Goal: Transaction & Acquisition: Download file/media

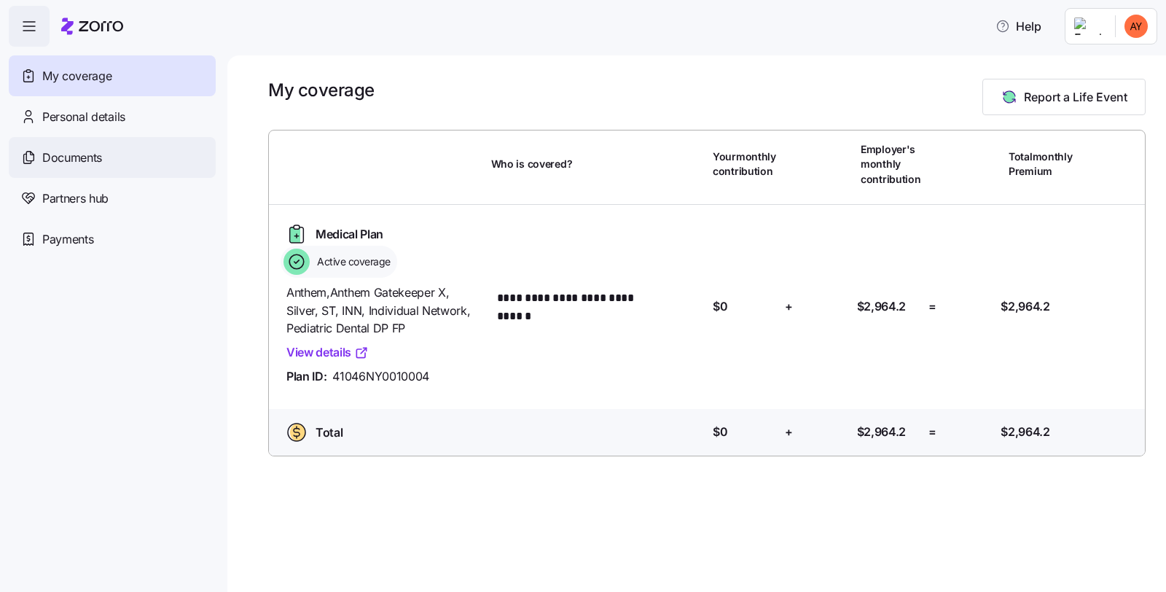
click at [81, 163] on span "Documents" at bounding box center [72, 158] width 60 height 18
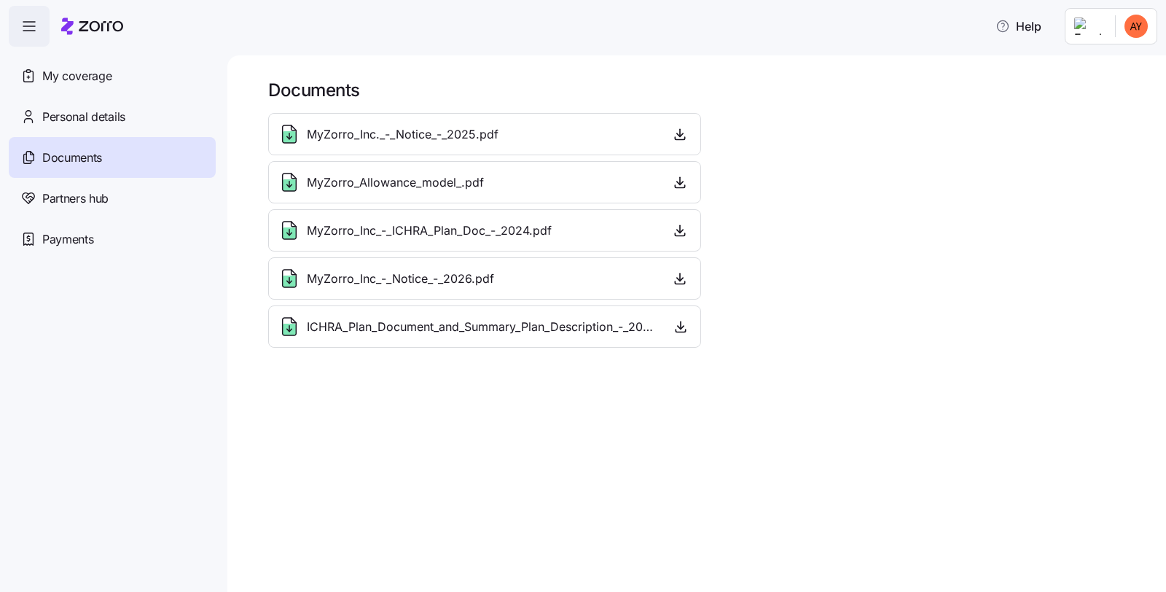
click at [405, 131] on span "MyZorro_Inc._-_Notice_-_2025.pdf" at bounding box center [403, 134] width 192 height 18
click at [379, 185] on span "MyZorro_Allowance_model_.pdf" at bounding box center [395, 182] width 177 height 18
click at [680, 178] on icon "button" at bounding box center [679, 182] width 15 height 15
click at [398, 229] on span "MyZorro_Inc_-_ICHRA_Plan_Doc_-_2024.pdf" at bounding box center [429, 230] width 245 height 18
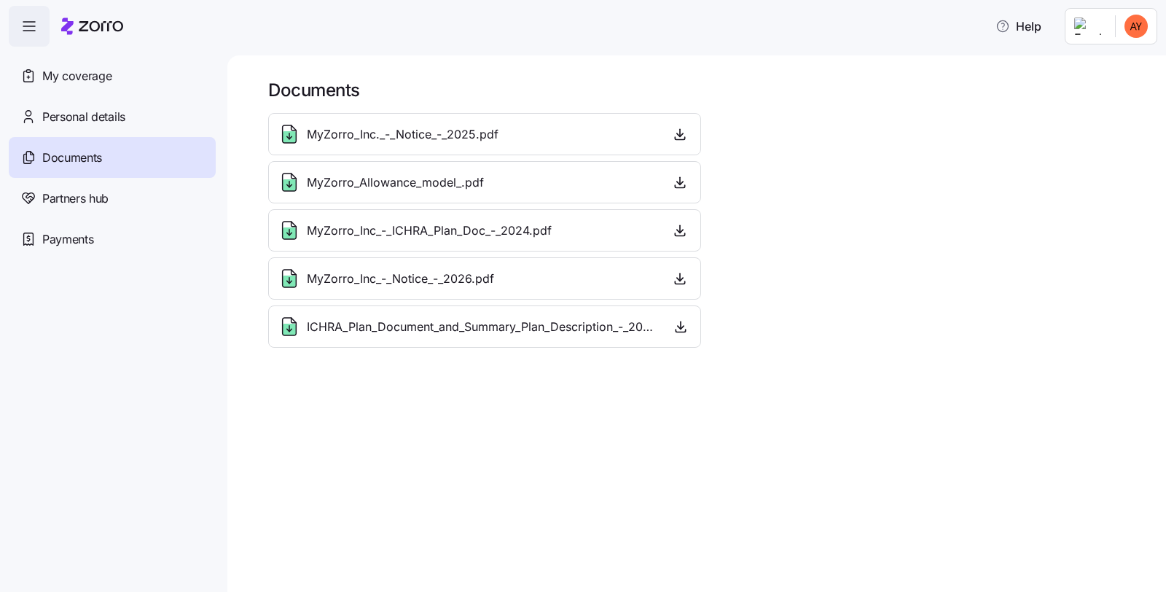
click at [409, 284] on span "MyZorro_Inc_-_Notice_-_2026.pdf" at bounding box center [400, 279] width 187 height 18
click at [677, 278] on icon "button" at bounding box center [680, 279] width 6 height 3
click at [444, 179] on span "MyZorro_Allowance_model_.pdf" at bounding box center [395, 182] width 177 height 18
click at [677, 179] on icon "button" at bounding box center [679, 182] width 15 height 15
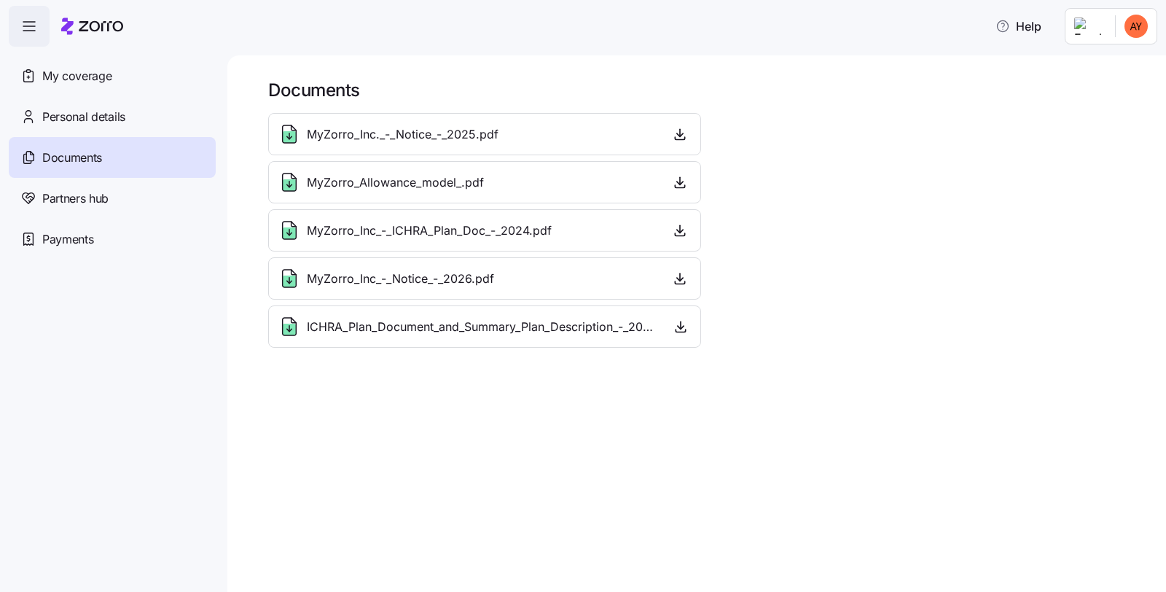
click at [852, 179] on div "MyZorro_Inc._-_Notice_-_2025.pdf MyZorro_Allowance_model_.pdf MyZorro_Inc_-_ICH…" at bounding box center [706, 230] width 889 height 246
click at [596, 330] on span "ICHRA_Plan_Document_and_Summary_Plan_Description_-_2026.pdf" at bounding box center [482, 327] width 351 height 18
click at [680, 322] on icon "button" at bounding box center [680, 325] width 0 height 7
